Goal: Find specific page/section: Find specific page/section

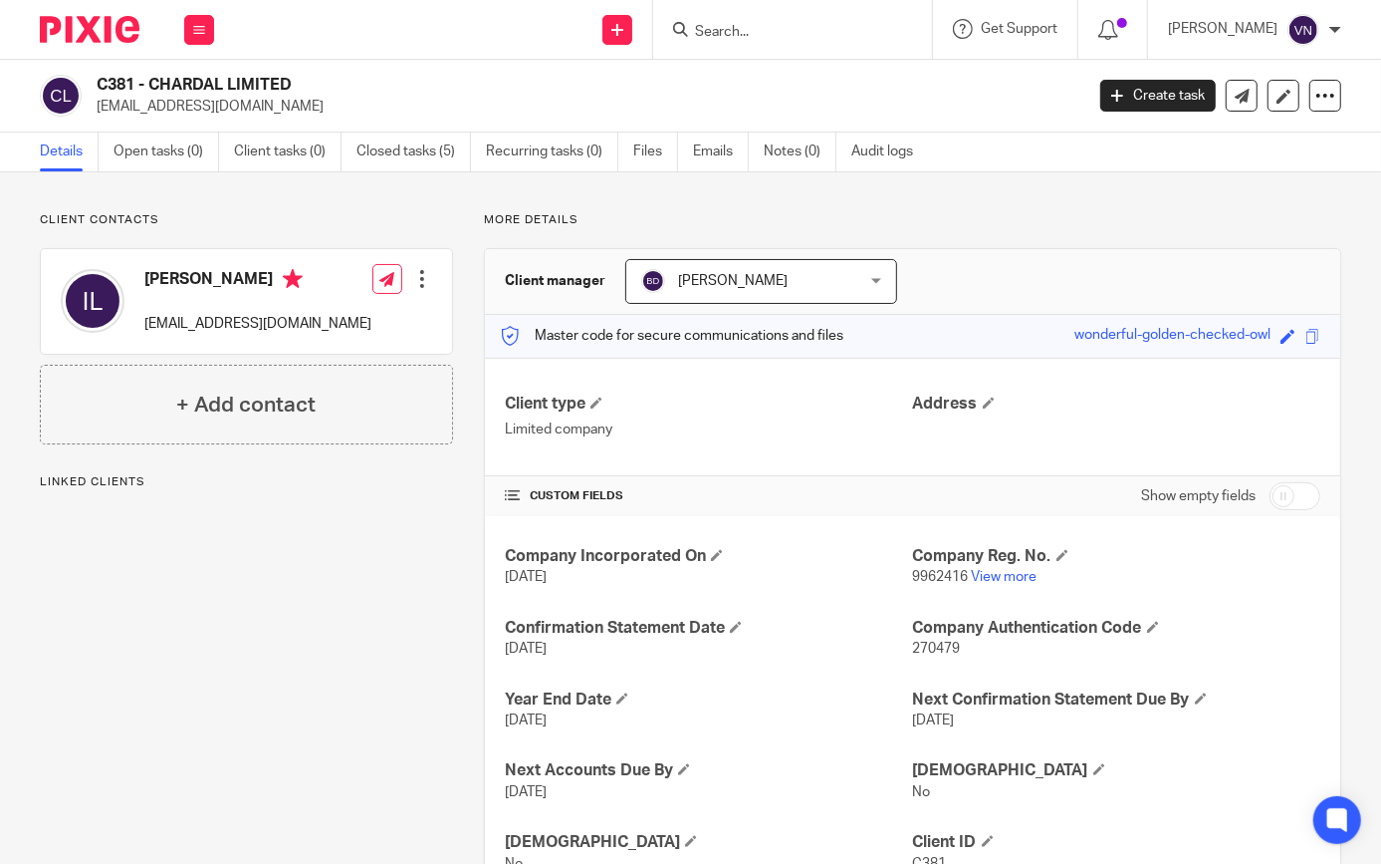
click at [784, 38] on input "Search" at bounding box center [782, 33] width 179 height 18
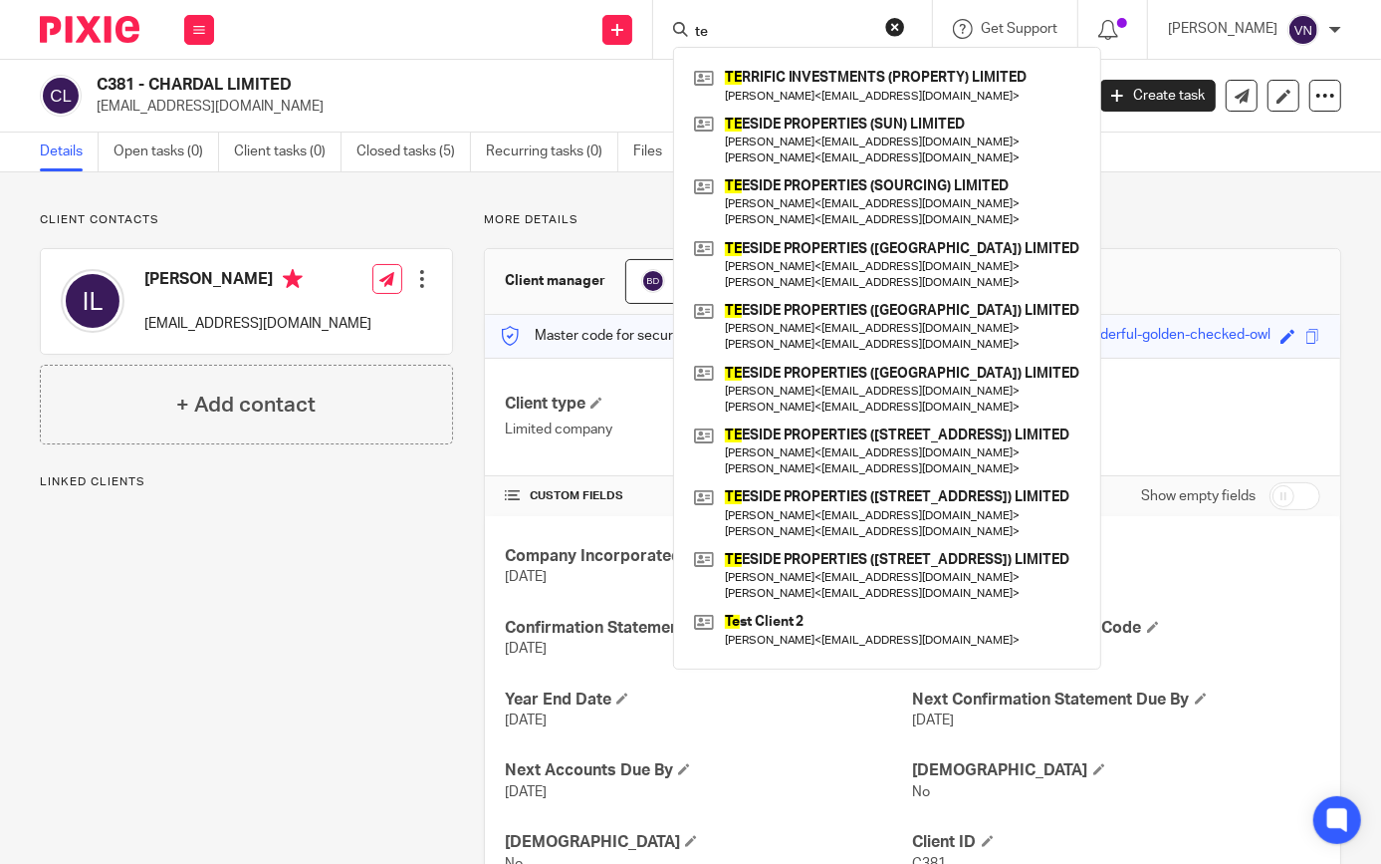
type input "t"
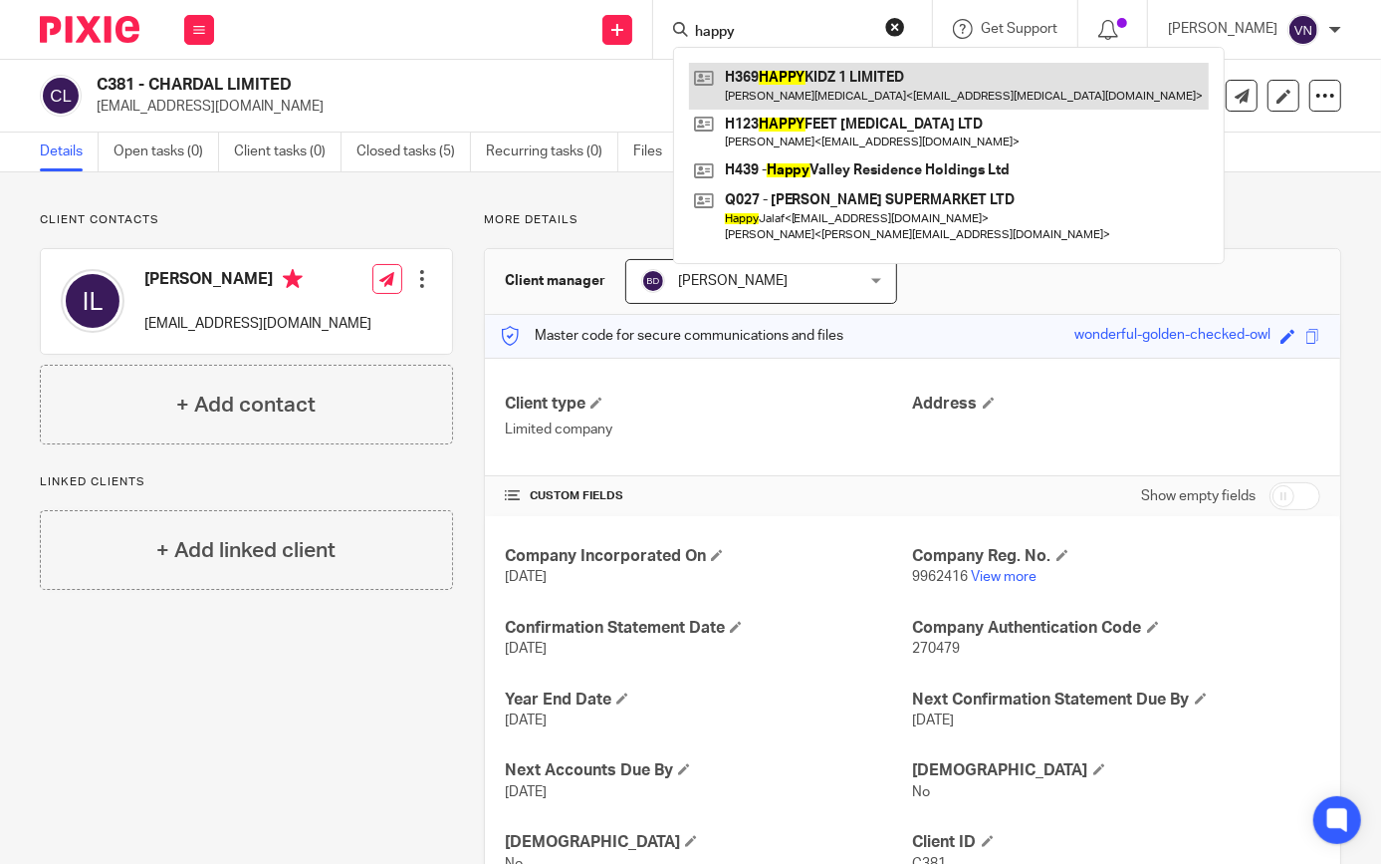
type input "happy"
click at [834, 87] on link at bounding box center [949, 86] width 520 height 46
